Goal: Task Accomplishment & Management: Use online tool/utility

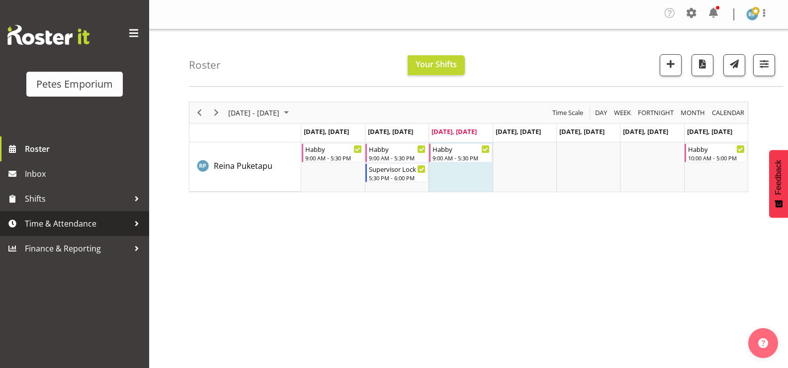
click at [52, 220] on span "Time & Attendance" at bounding box center [77, 223] width 104 height 15
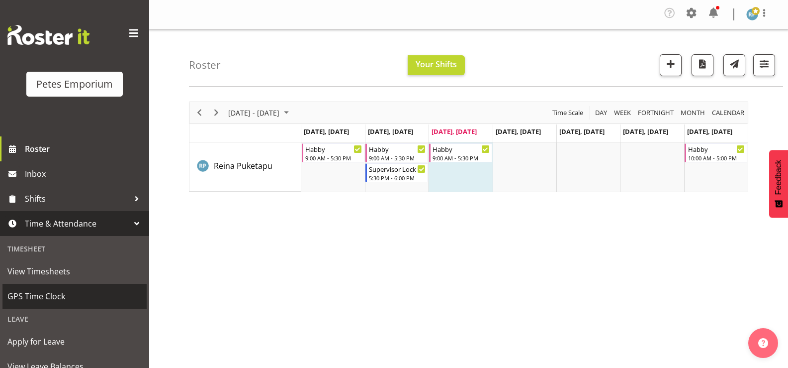
click at [63, 298] on span "GPS Time Clock" at bounding box center [74, 296] width 134 height 15
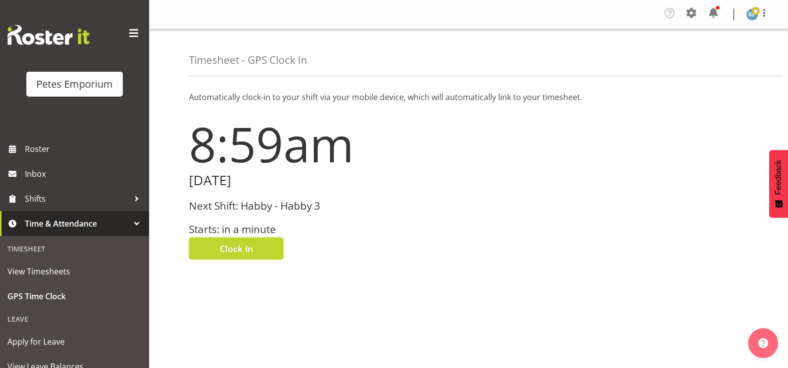
click at [252, 254] on span "Clock In" at bounding box center [236, 248] width 33 height 13
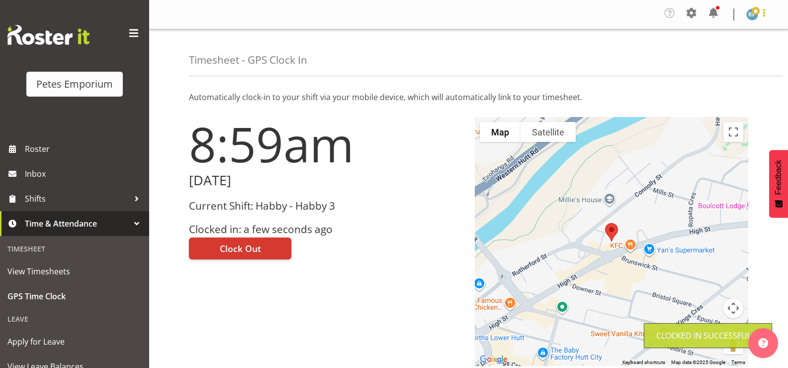
click at [767, 13] on span at bounding box center [765, 13] width 12 height 12
click at [718, 55] on link "Log Out" at bounding box center [723, 55] width 96 height 18
